Goal: Task Accomplishment & Management: Manage account settings

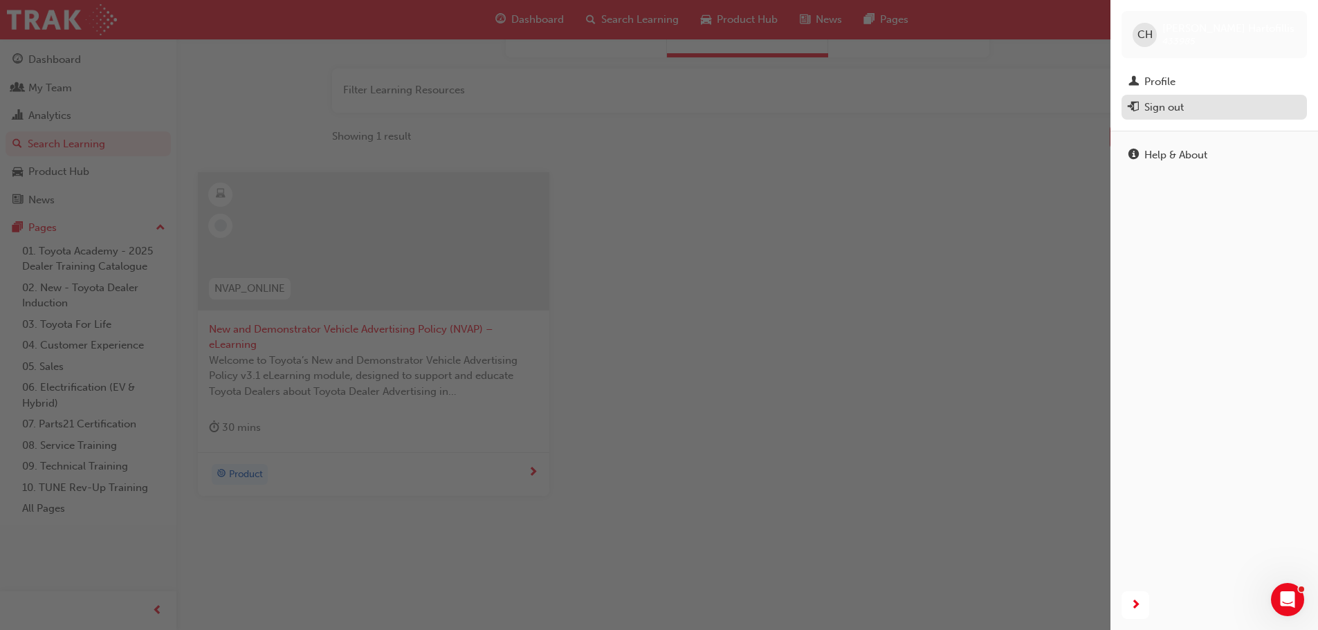
click at [1181, 113] on div "Sign out" at bounding box center [1163, 108] width 39 height 16
